Goal: Task Accomplishment & Management: Use online tool/utility

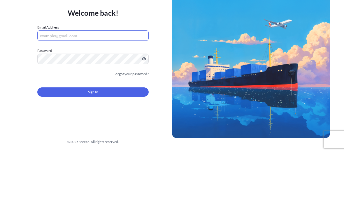
scroll to position [26, 0]
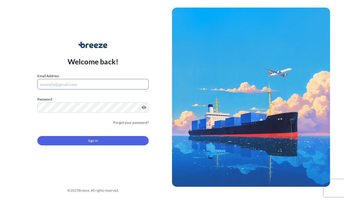
scroll to position [49, 0]
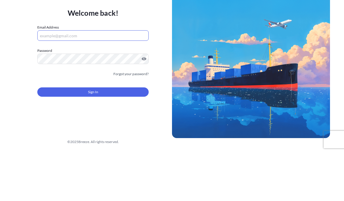
type input "[EMAIL_ADDRESS][DOMAIN_NAME]"
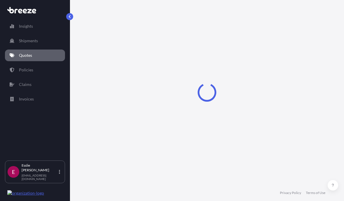
select select "Road"
select select "1"
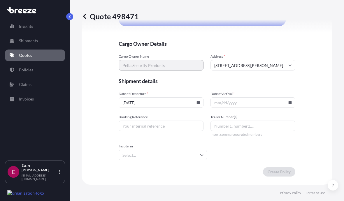
scroll to position [1405, 0]
click at [291, 106] on input "Date of Arrival *" at bounding box center [253, 102] width 85 height 11
click at [292, 104] on icon at bounding box center [290, 103] width 3 height 4
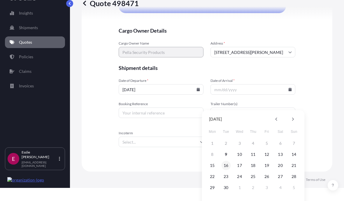
click at [227, 164] on button "16" at bounding box center [225, 165] width 9 height 9
type input "[DATE]"
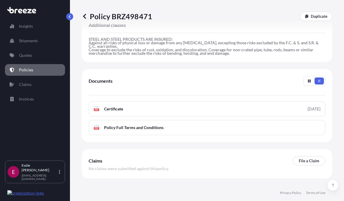
scroll to position [243, 0]
